Goal: Task Accomplishment & Management: Manage account settings

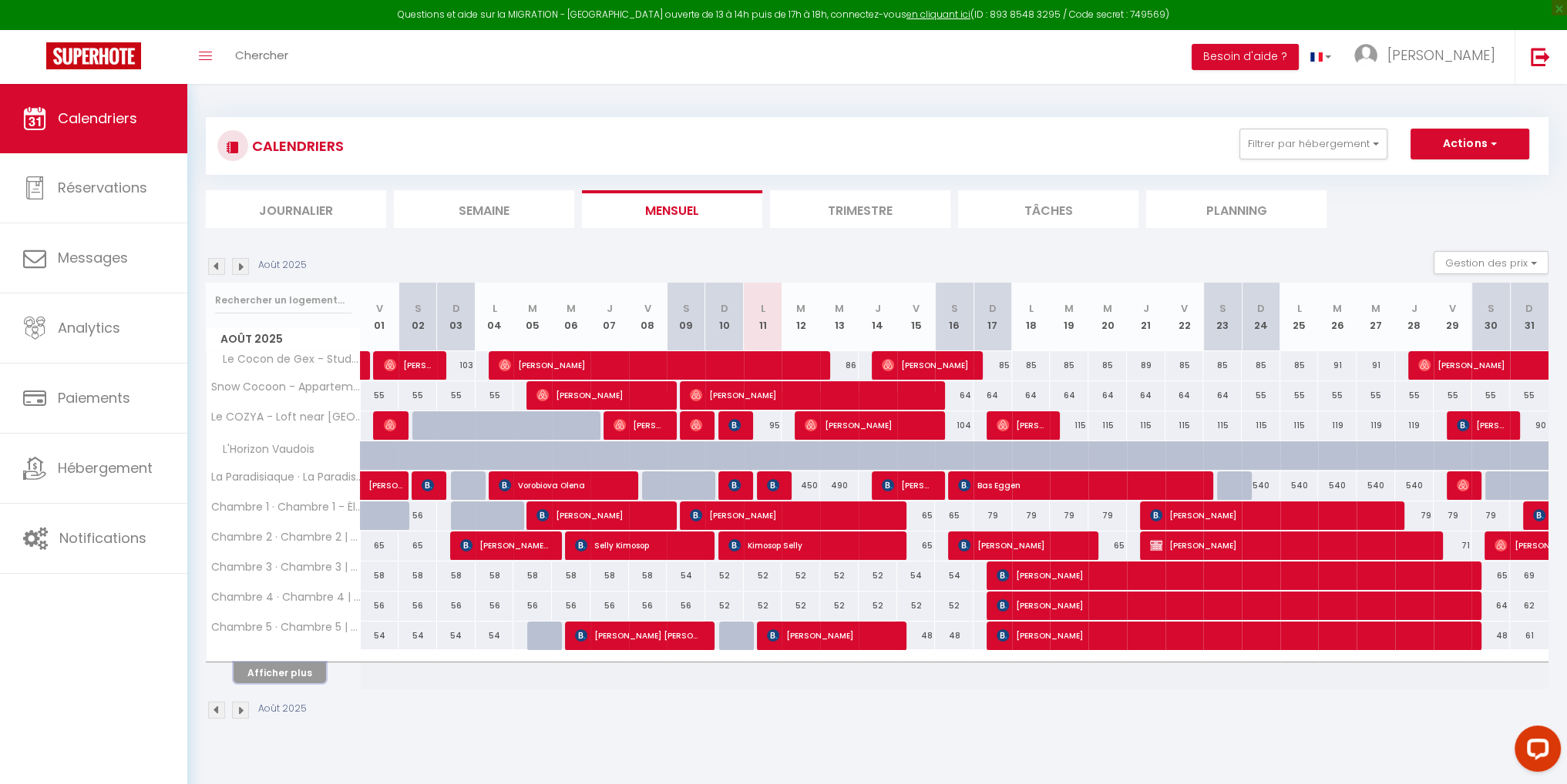
click at [291, 672] on button "Afficher plus" at bounding box center [279, 673] width 93 height 21
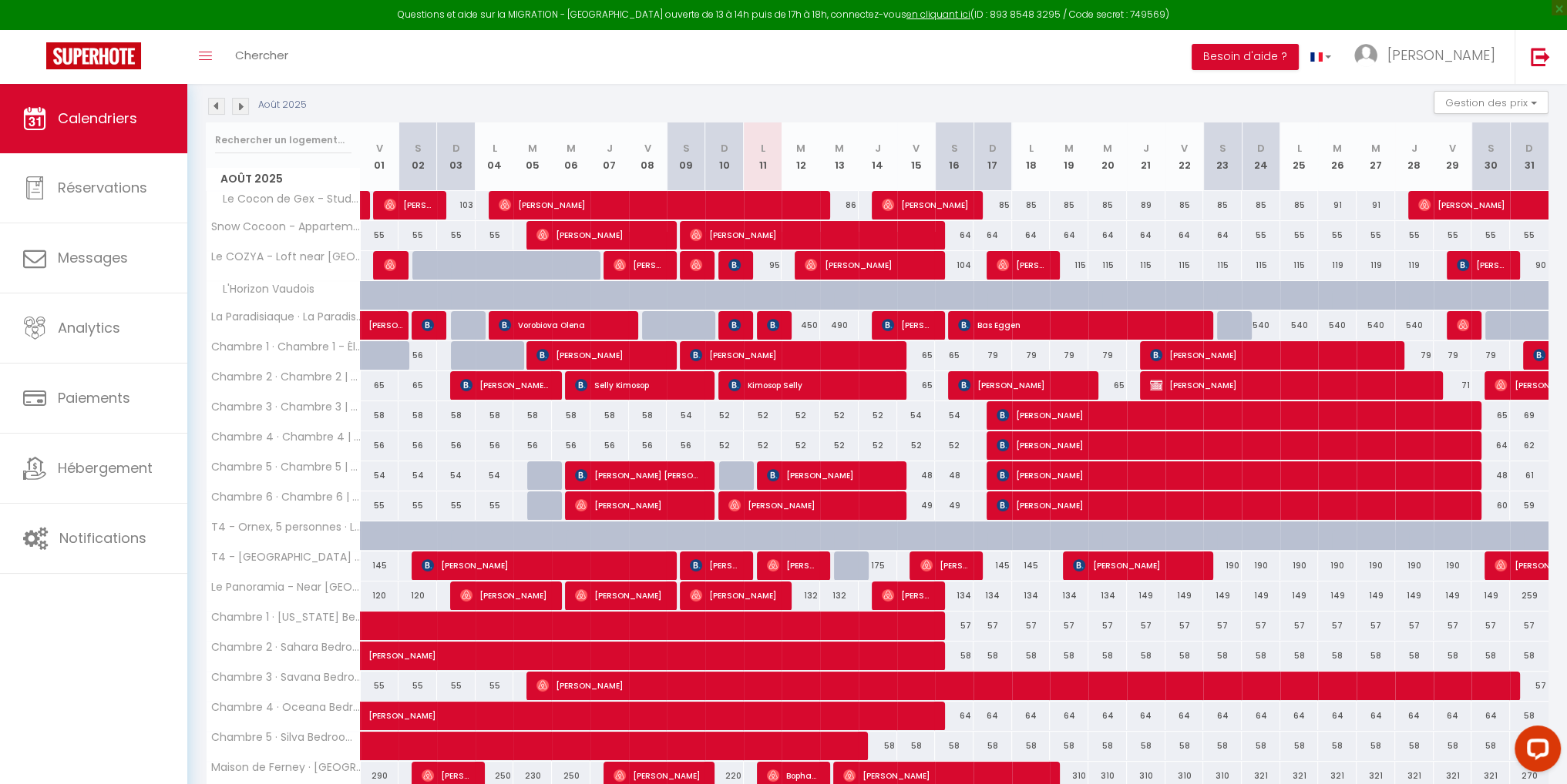
scroll to position [265, 0]
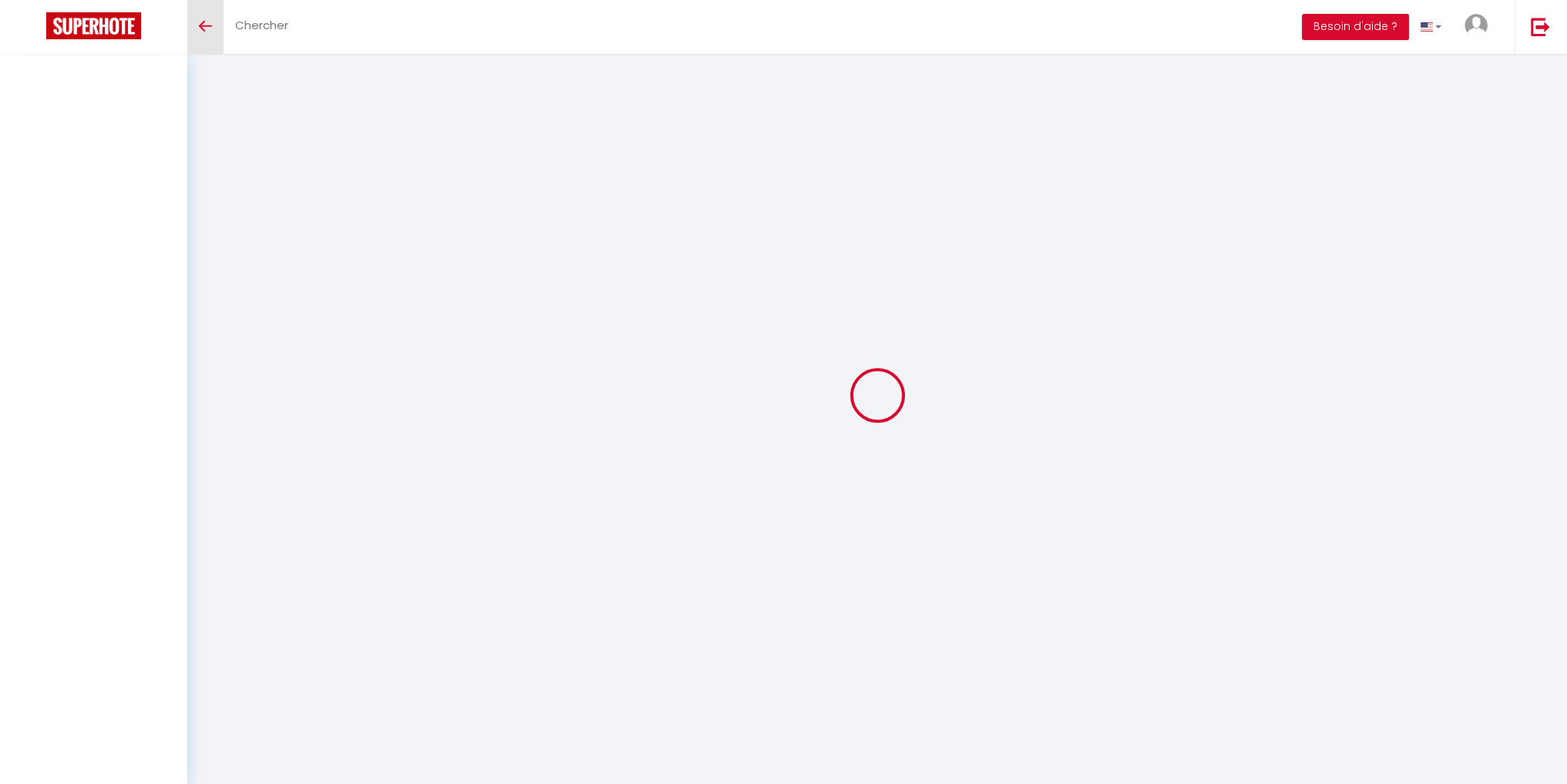
select select
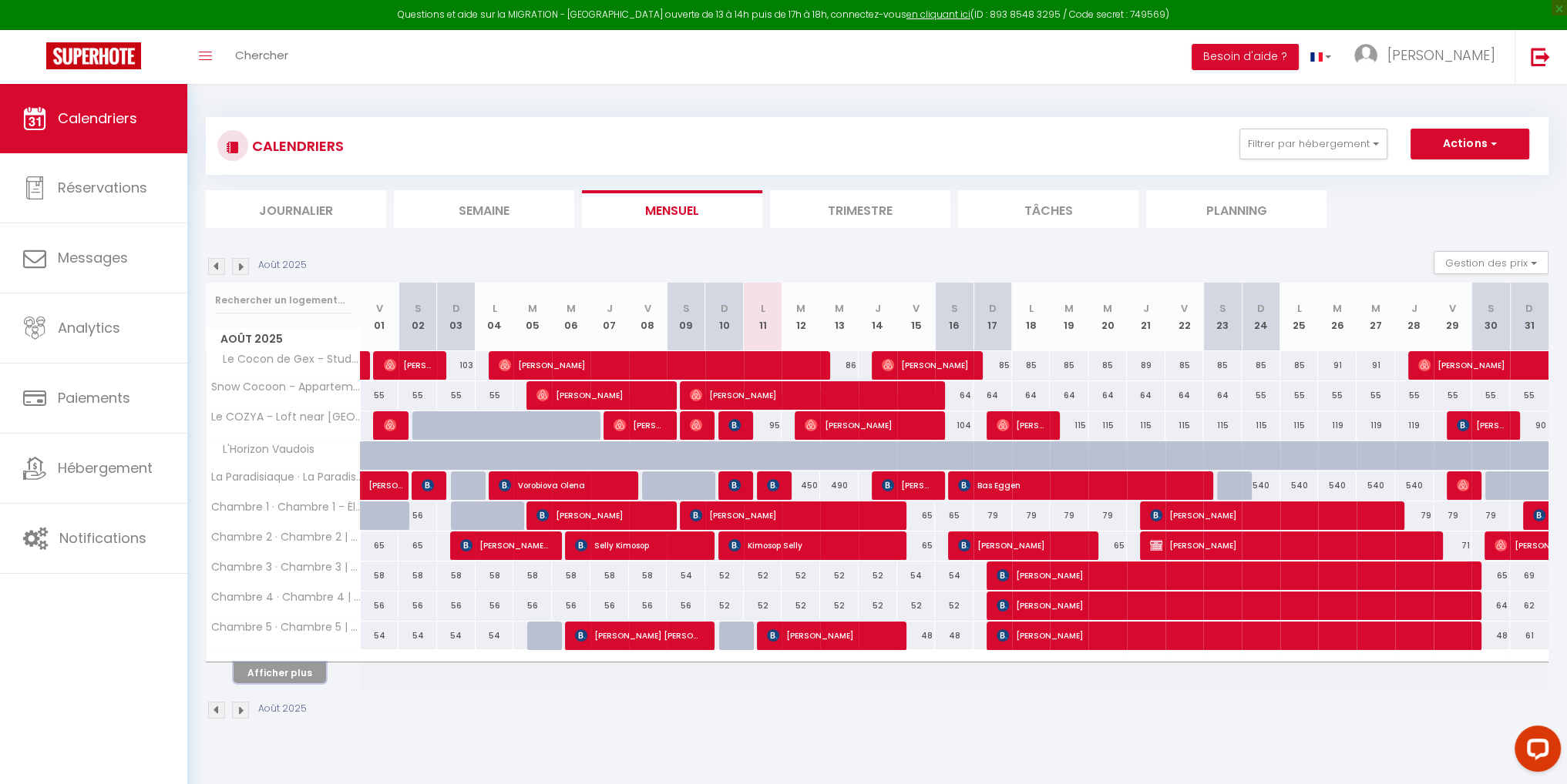
click at [303, 668] on button "Afficher plus" at bounding box center [279, 673] width 93 height 21
select select
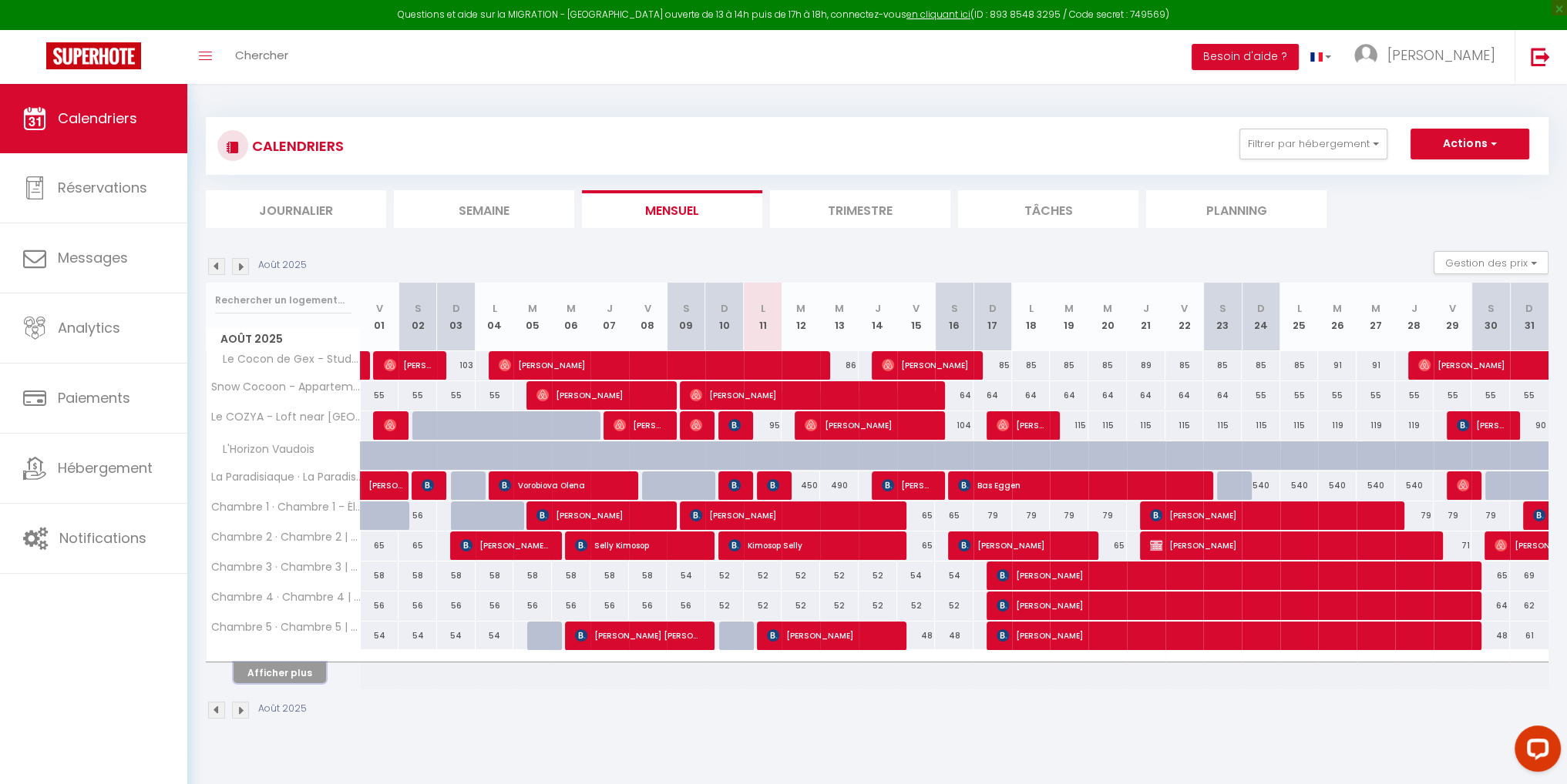
select select
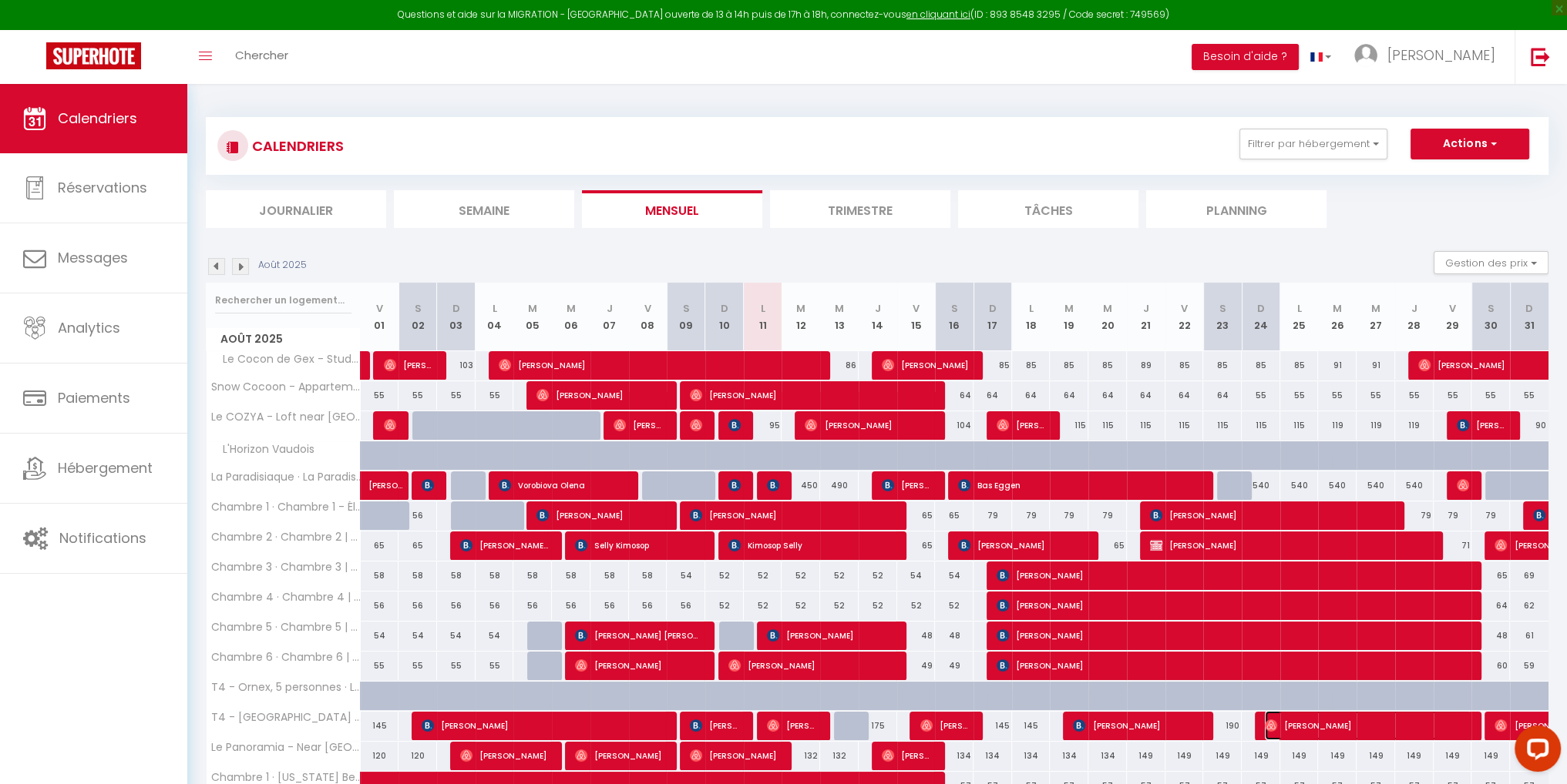
click at [1311, 725] on span "Thomas Etchebarne" at bounding box center [1368, 725] width 206 height 29
select select "OK"
select select "0"
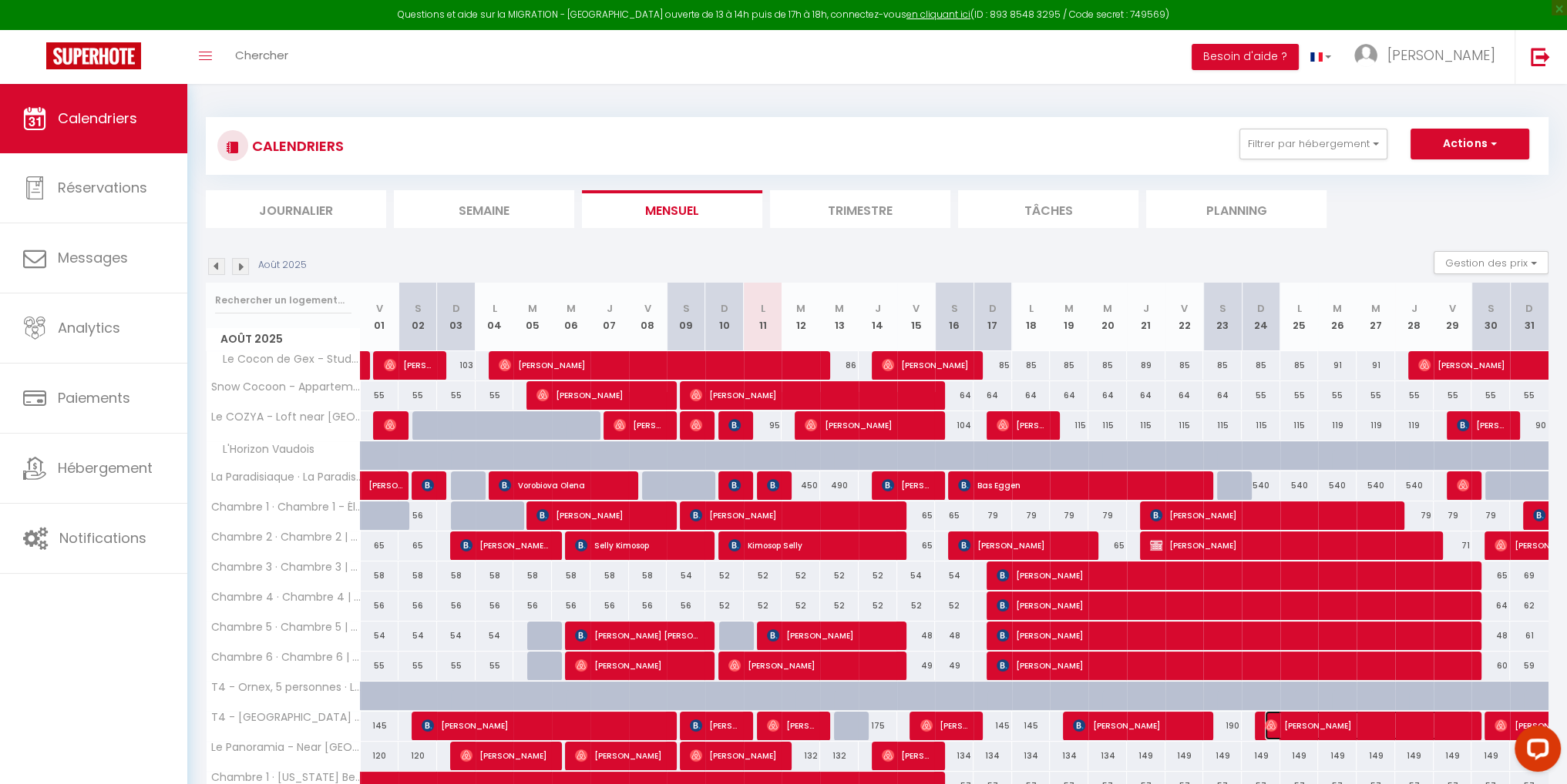
select select "1"
select select
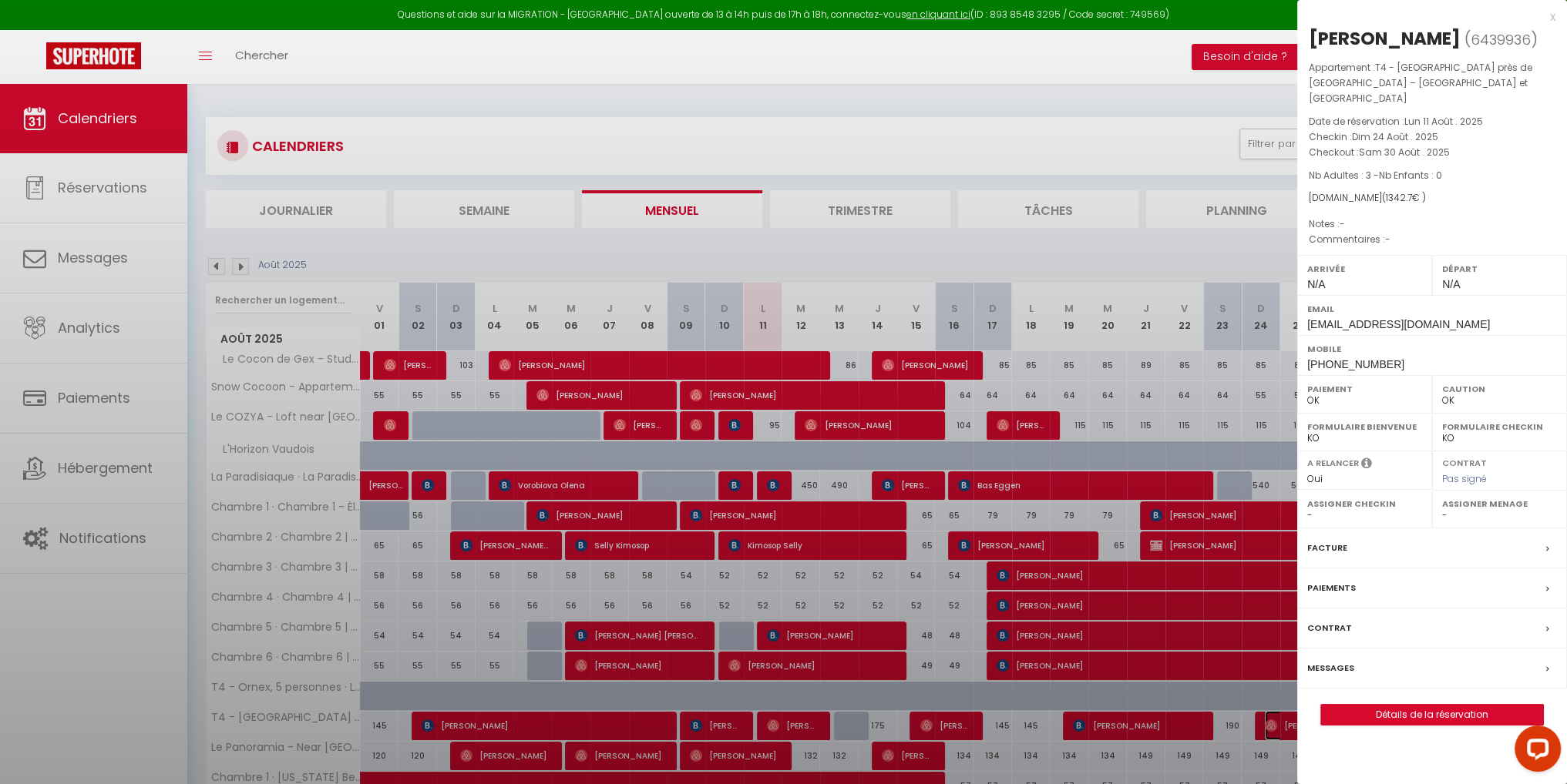
select select "43838"
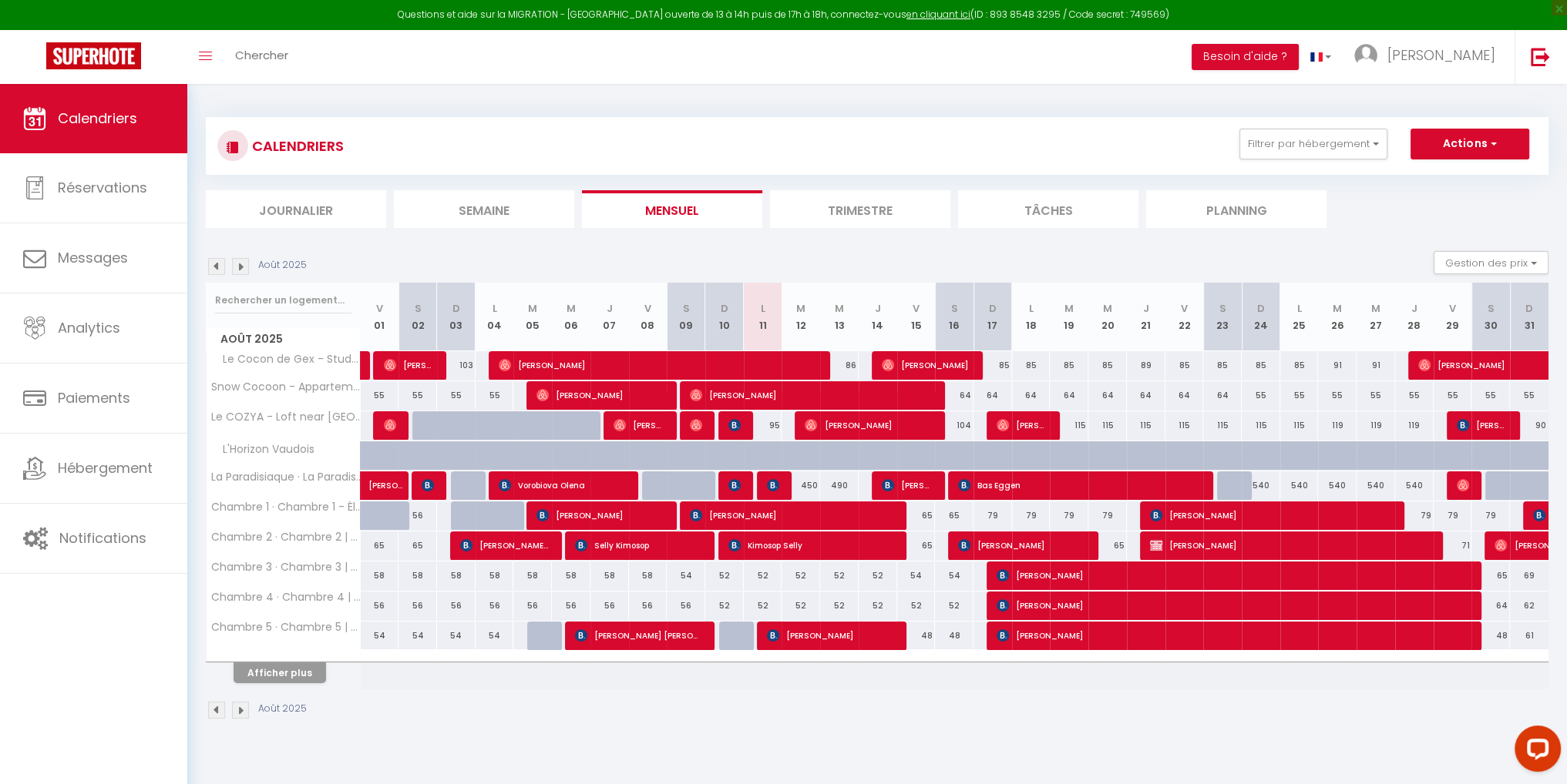
click at [236, 268] on img at bounding box center [241, 267] width 17 height 17
